Goal: Use online tool/utility: Utilize a website feature to perform a specific function

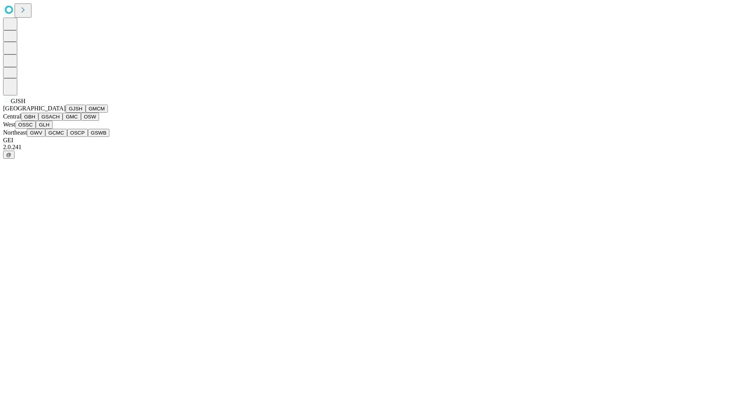
click at [66, 113] on button "GJSH" at bounding box center [76, 109] width 20 height 8
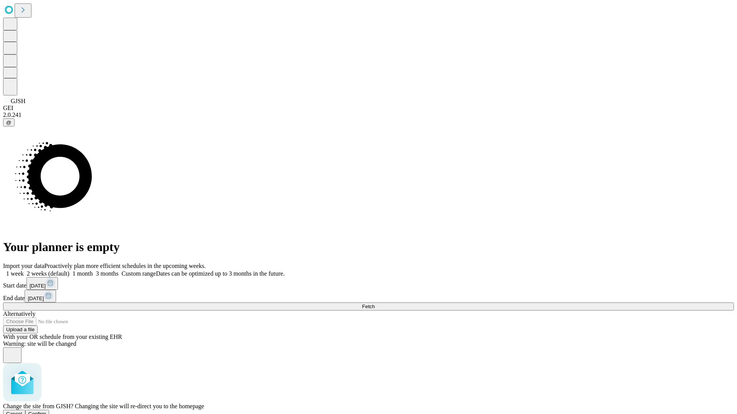
click at [46, 411] on span "Confirm" at bounding box center [37, 414] width 18 height 6
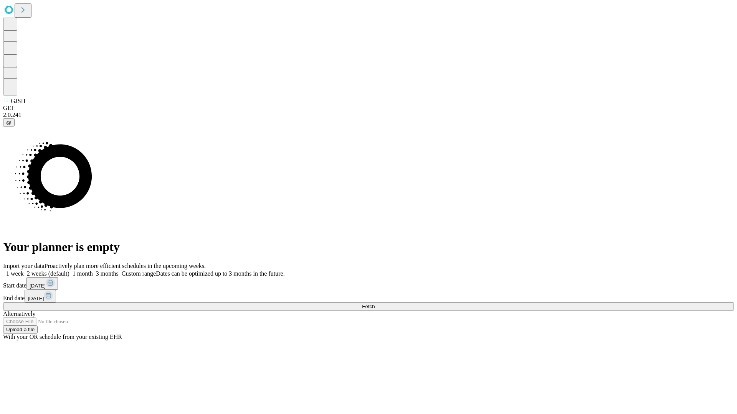
click at [93, 270] on label "1 month" at bounding box center [80, 273] width 23 height 7
click at [374, 304] on span "Fetch" at bounding box center [368, 307] width 13 height 6
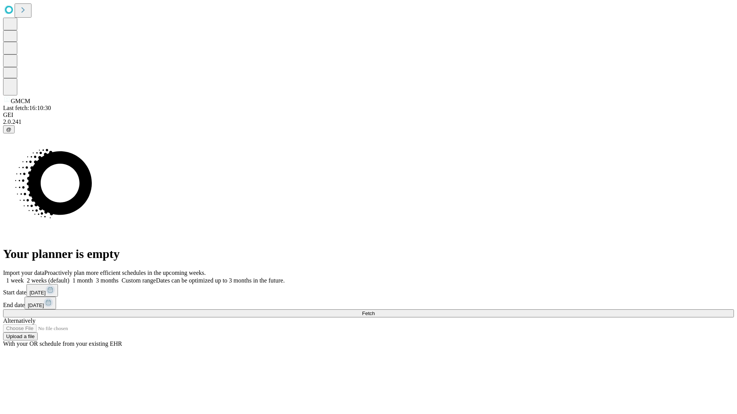
click at [93, 277] on label "1 month" at bounding box center [80, 280] width 23 height 7
click at [374, 311] on span "Fetch" at bounding box center [368, 314] width 13 height 6
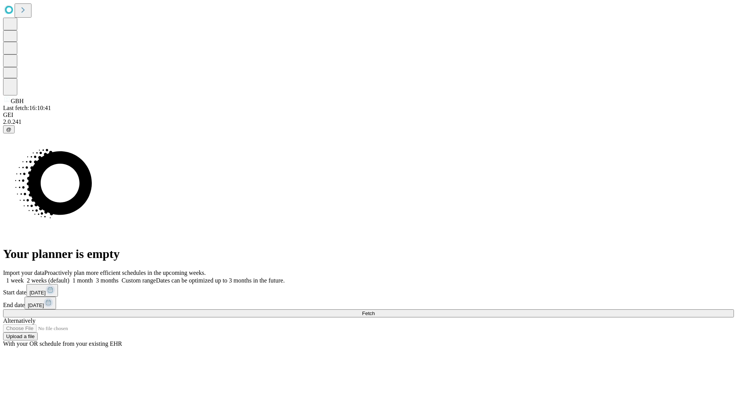
click at [93, 277] on label "1 month" at bounding box center [80, 280] width 23 height 7
click at [374, 311] on span "Fetch" at bounding box center [368, 314] width 13 height 6
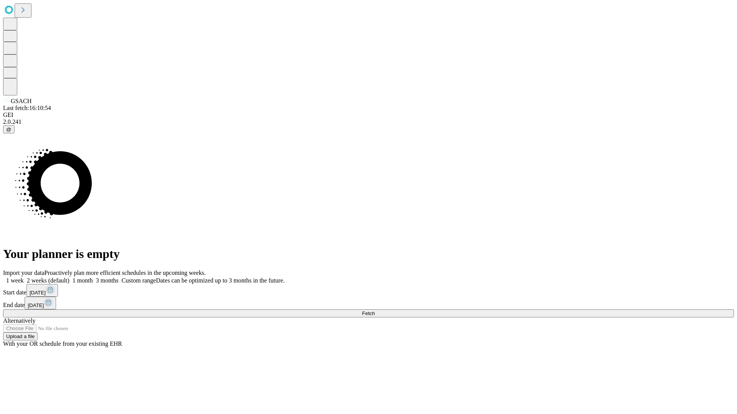
click at [374, 311] on span "Fetch" at bounding box center [368, 314] width 13 height 6
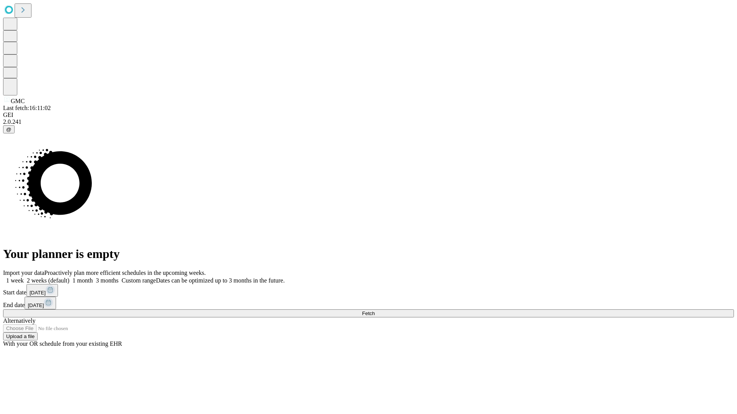
click at [93, 277] on label "1 month" at bounding box center [80, 280] width 23 height 7
click at [374, 311] on span "Fetch" at bounding box center [368, 314] width 13 height 6
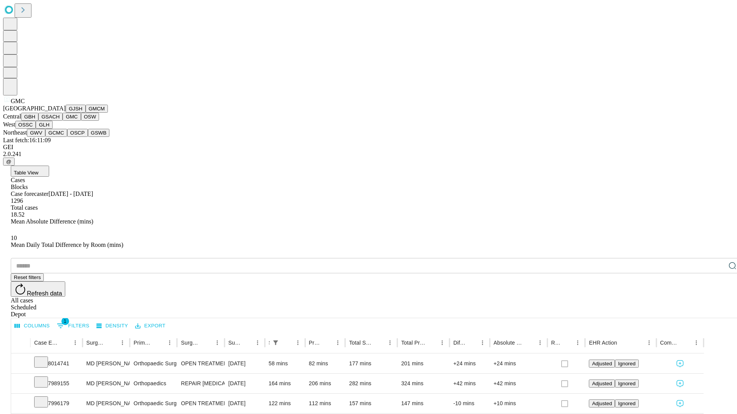
click at [81, 121] on button "OSW" at bounding box center [90, 117] width 18 height 8
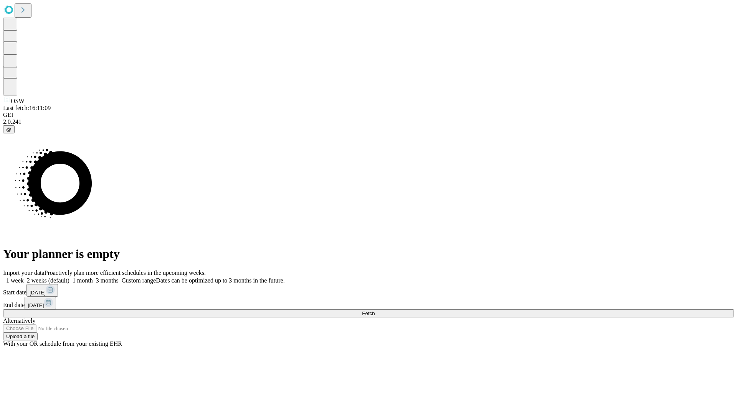
click at [93, 277] on label "1 month" at bounding box center [80, 280] width 23 height 7
click at [374, 311] on span "Fetch" at bounding box center [368, 314] width 13 height 6
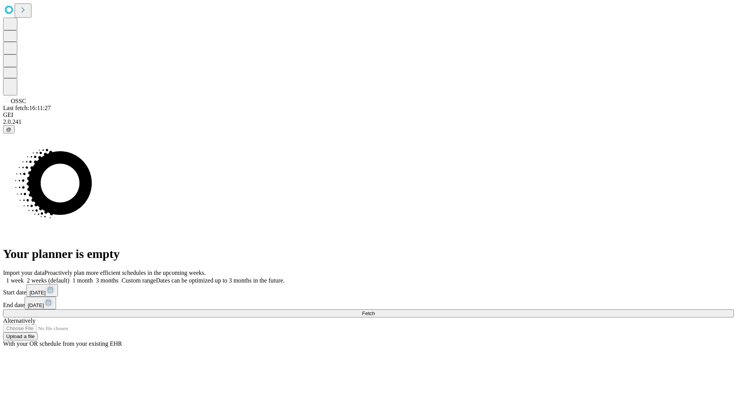
click at [93, 277] on label "1 month" at bounding box center [80, 280] width 23 height 7
click at [374, 311] on span "Fetch" at bounding box center [368, 314] width 13 height 6
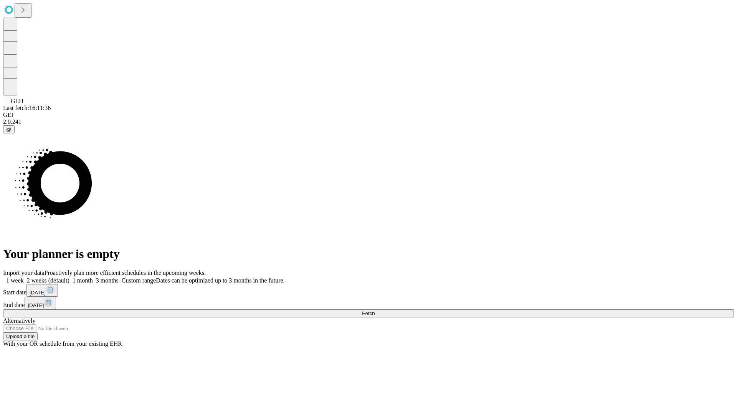
click at [93, 277] on label "1 month" at bounding box center [80, 280] width 23 height 7
click at [374, 311] on span "Fetch" at bounding box center [368, 314] width 13 height 6
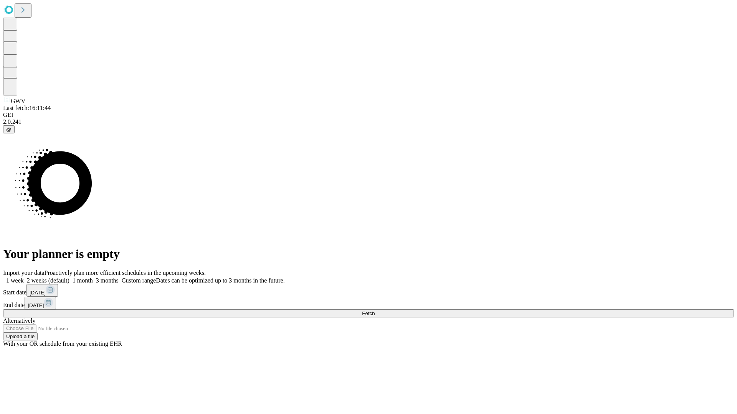
click at [93, 277] on label "1 month" at bounding box center [80, 280] width 23 height 7
click at [374, 311] on span "Fetch" at bounding box center [368, 314] width 13 height 6
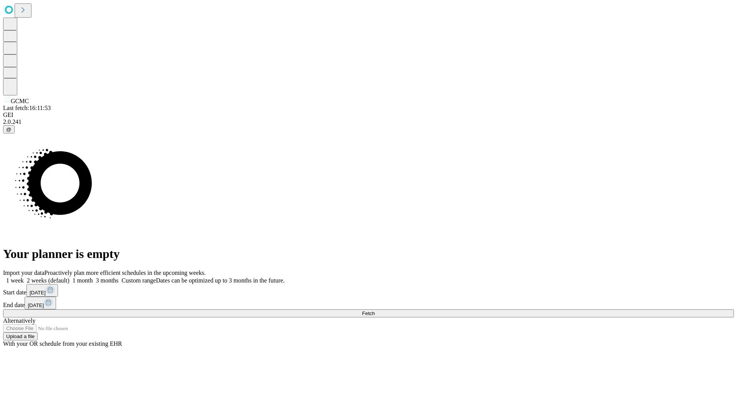
click at [93, 277] on label "1 month" at bounding box center [80, 280] width 23 height 7
click at [374, 311] on span "Fetch" at bounding box center [368, 314] width 13 height 6
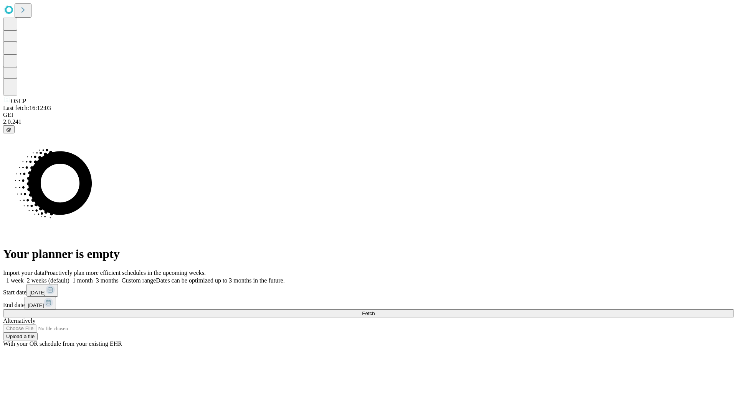
click at [93, 277] on label "1 month" at bounding box center [80, 280] width 23 height 7
click at [374, 311] on span "Fetch" at bounding box center [368, 314] width 13 height 6
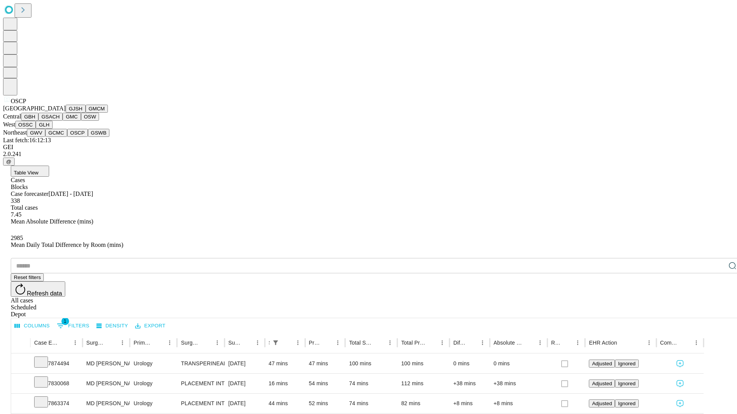
click at [88, 137] on button "GSWB" at bounding box center [99, 133] width 22 height 8
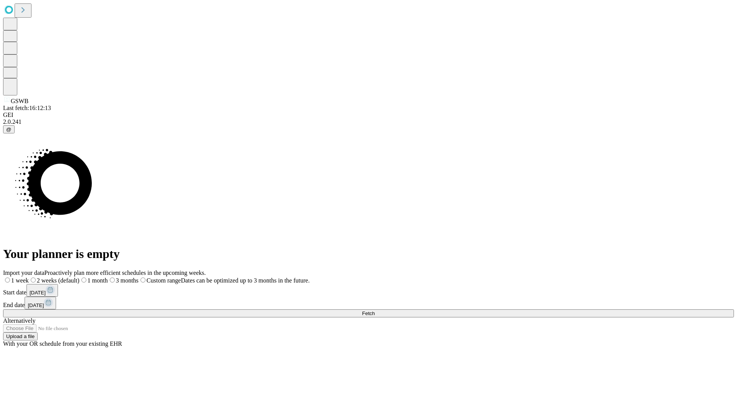
click at [108, 277] on label "1 month" at bounding box center [93, 280] width 28 height 7
click at [374, 311] on span "Fetch" at bounding box center [368, 314] width 13 height 6
